Goal: Task Accomplishment & Management: Complete application form

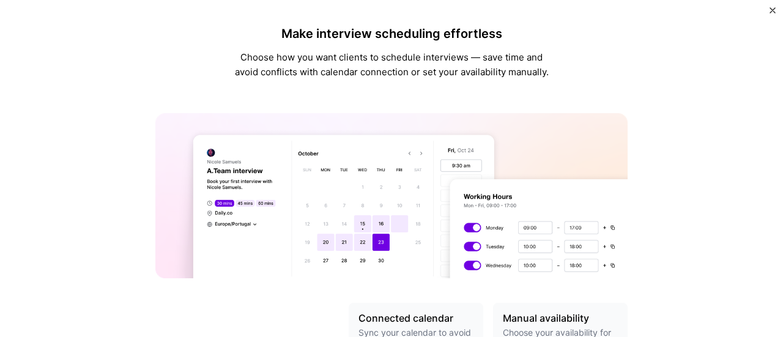
scroll to position [520, 0]
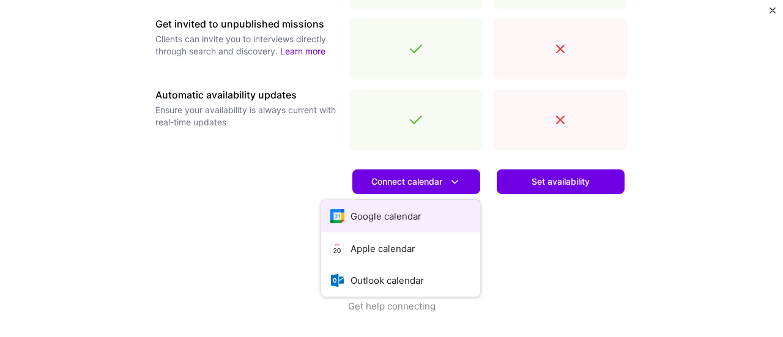
click at [379, 217] on button "Google calendar" at bounding box center [400, 216] width 159 height 32
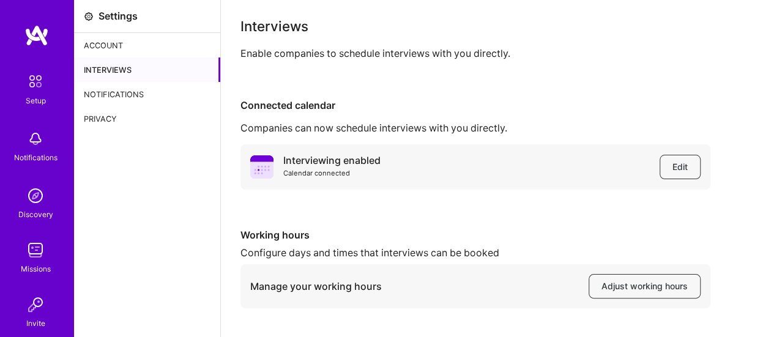
click at [125, 45] on div "Account" at bounding box center [147, 45] width 146 height 24
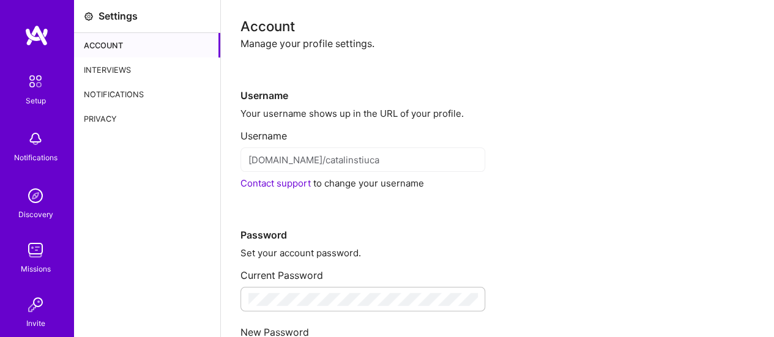
click at [124, 67] on div "Interviews" at bounding box center [147, 70] width 146 height 24
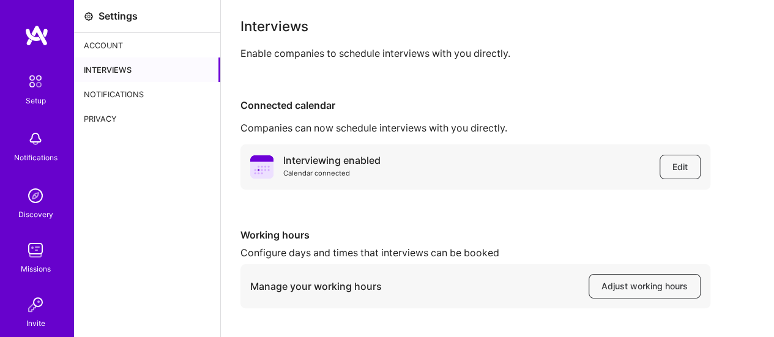
click at [112, 51] on div "Account" at bounding box center [147, 45] width 146 height 24
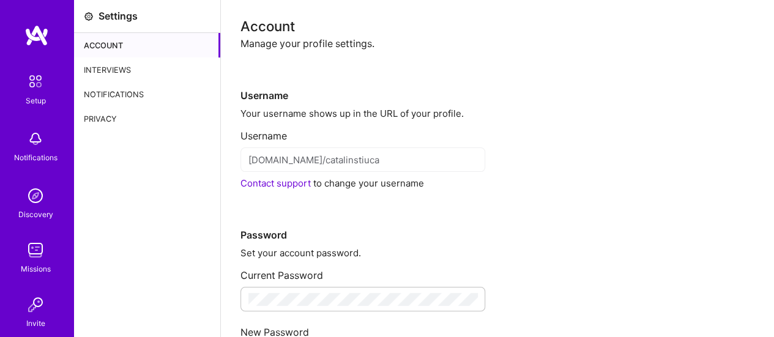
click at [29, 37] on img at bounding box center [36, 35] width 24 height 22
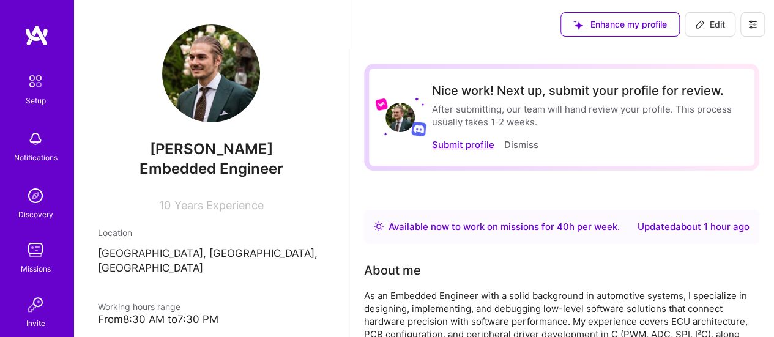
click at [467, 146] on button "Submit profile" at bounding box center [462, 144] width 62 height 13
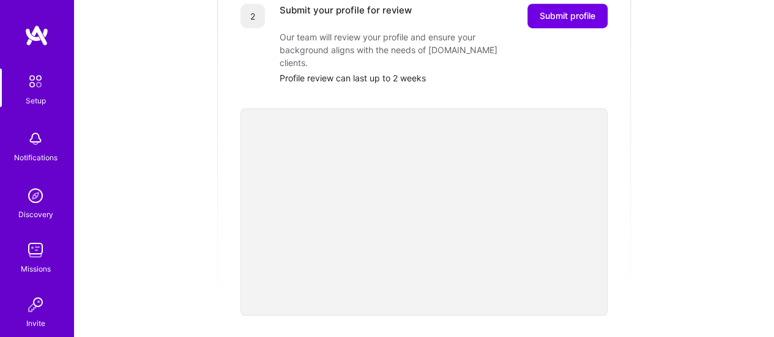
scroll to position [222, 0]
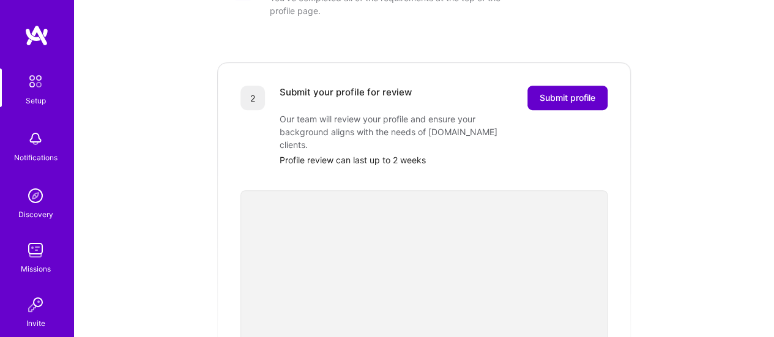
click at [573, 92] on span "Submit profile" at bounding box center [568, 98] width 56 height 12
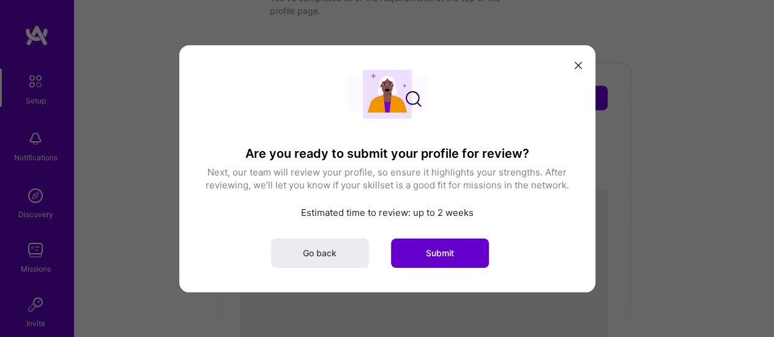
click at [455, 257] on button "Submit" at bounding box center [440, 252] width 98 height 29
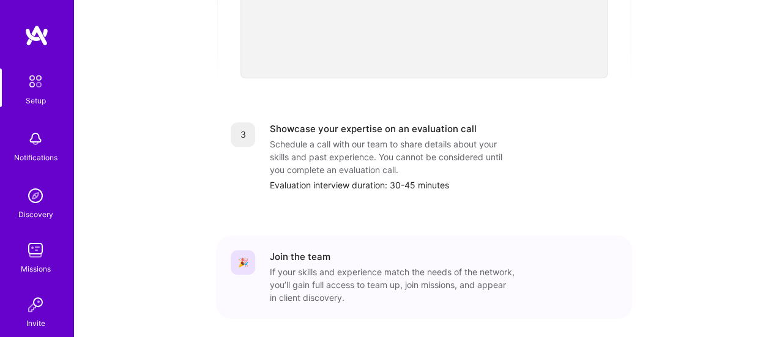
scroll to position [517, 0]
